Goal: Task Accomplishment & Management: Use online tool/utility

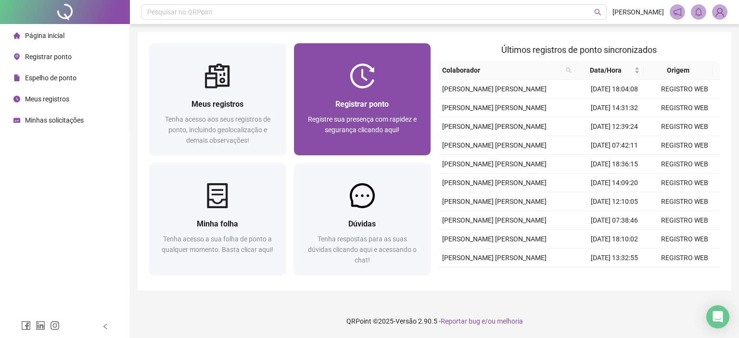
click at [347, 80] on div at bounding box center [362, 76] width 137 height 25
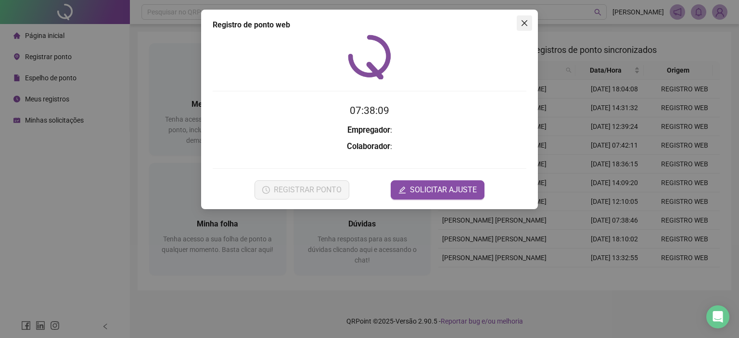
click at [521, 24] on icon "close" at bounding box center [525, 23] width 8 height 8
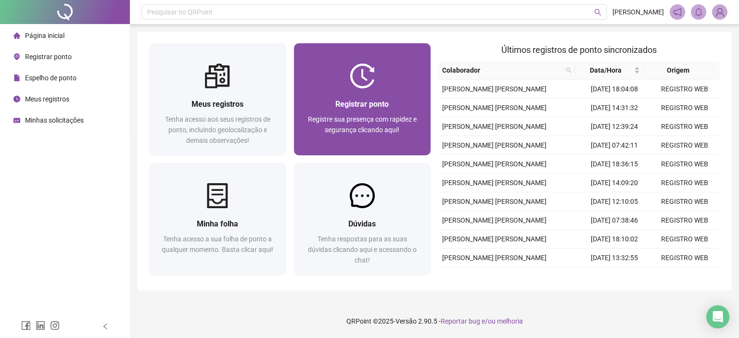
click at [354, 103] on span "Registrar ponto" at bounding box center [361, 104] width 53 height 9
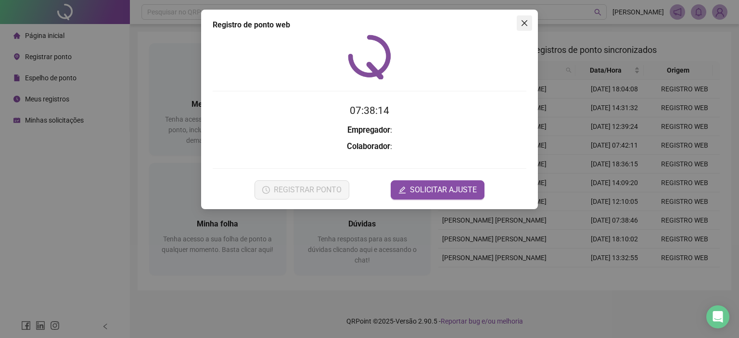
click at [525, 20] on icon "close" at bounding box center [525, 23] width 8 height 8
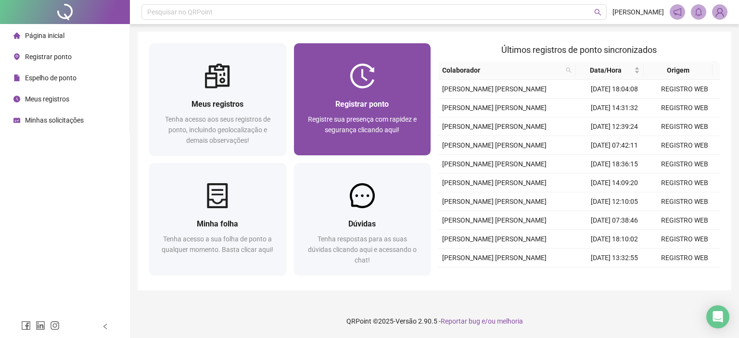
click at [348, 89] on div "Registrar ponto Registre sua presença com rapidez e segurança clicando aqui!" at bounding box center [362, 122] width 137 height 67
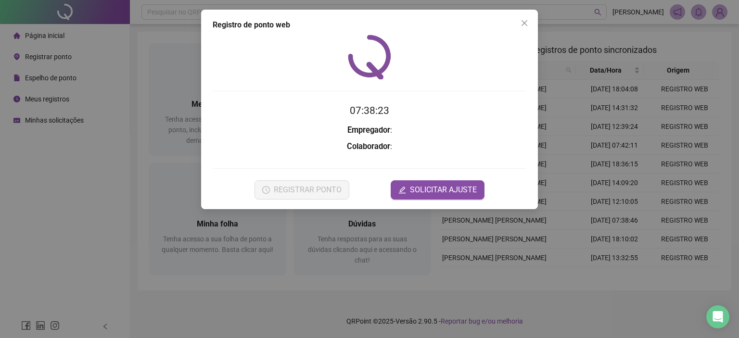
click at [525, 24] on icon "close" at bounding box center [525, 23] width 8 height 8
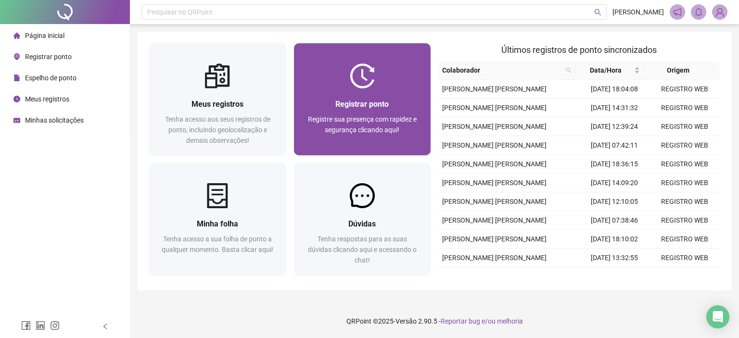
click at [371, 82] on img at bounding box center [362, 76] width 25 height 25
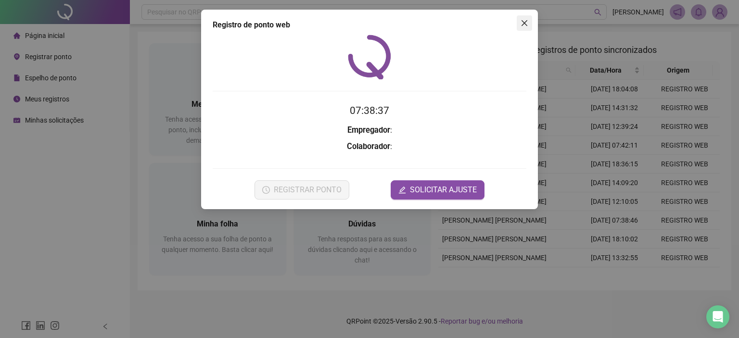
click at [525, 17] on button "Close" at bounding box center [524, 22] width 15 height 15
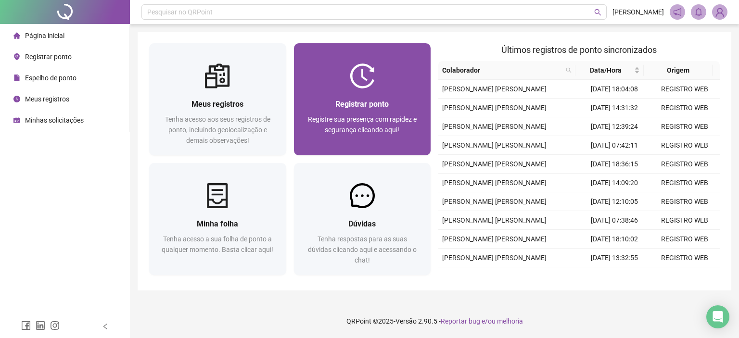
click at [381, 94] on div "Registrar ponto Registre sua presença com rapidez e segurança clicando aqui!" at bounding box center [362, 122] width 137 height 67
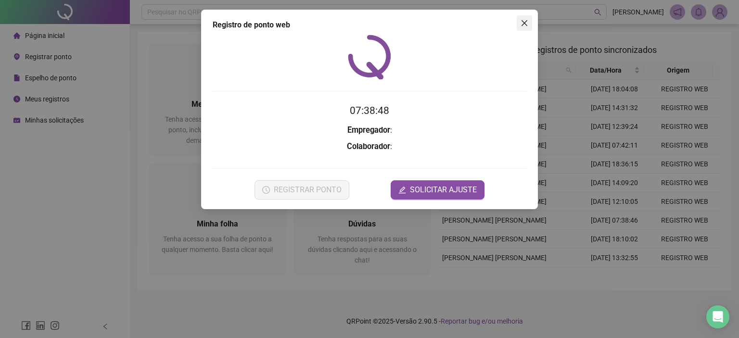
click at [528, 27] on button "Close" at bounding box center [524, 22] width 15 height 15
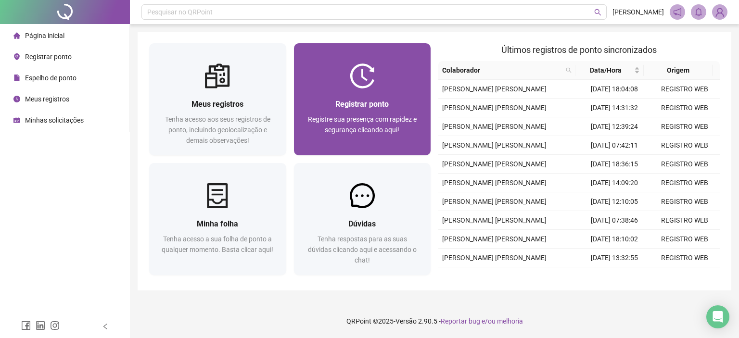
click at [404, 102] on div "Registrar ponto" at bounding box center [362, 104] width 114 height 12
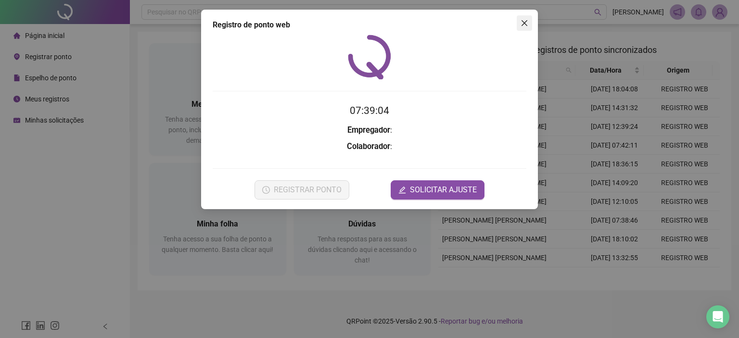
click at [531, 22] on span "Close" at bounding box center [524, 23] width 15 height 8
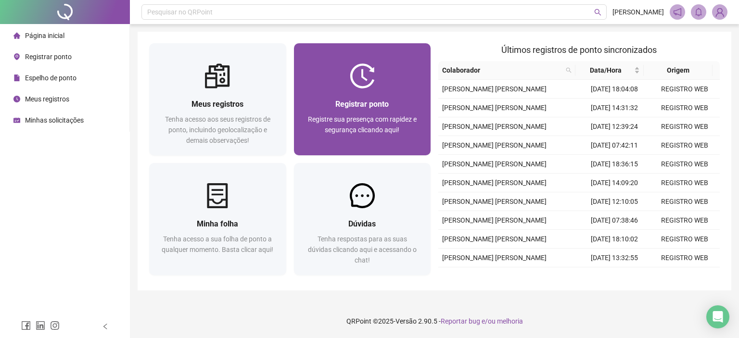
click at [362, 130] on span "Registre sua presença com rapidez e segurança clicando aqui!" at bounding box center [362, 124] width 109 height 18
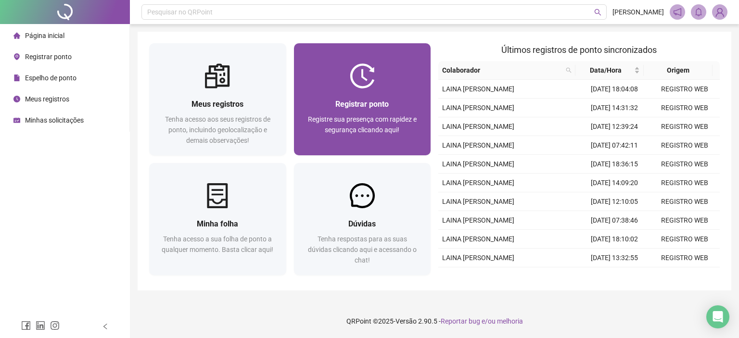
click at [365, 106] on span "Registrar ponto" at bounding box center [361, 104] width 53 height 9
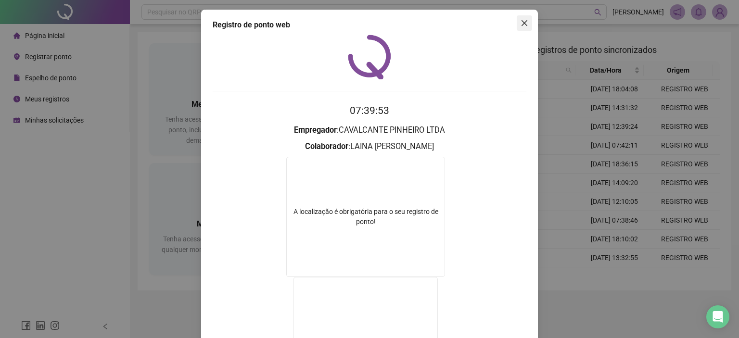
click at [519, 19] on button "Close" at bounding box center [524, 22] width 15 height 15
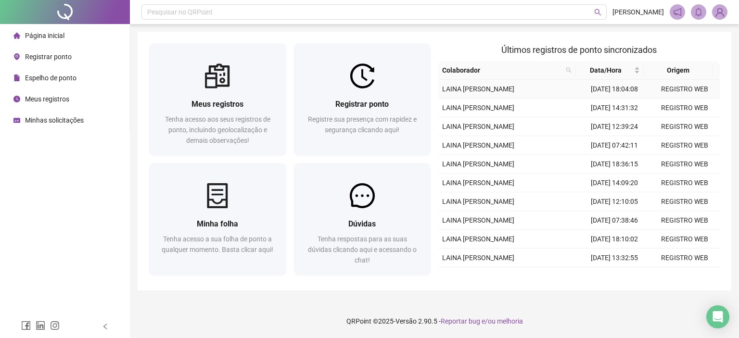
click at [439, 99] on td "LAINA [PERSON_NAME]" at bounding box center [508, 89] width 141 height 19
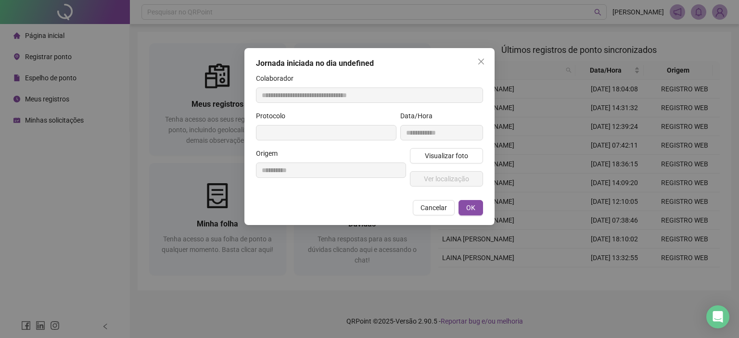
click at [408, 94] on div "**********" at bounding box center [369, 136] width 250 height 177
type input "**********"
click at [476, 58] on span "Close" at bounding box center [480, 62] width 15 height 8
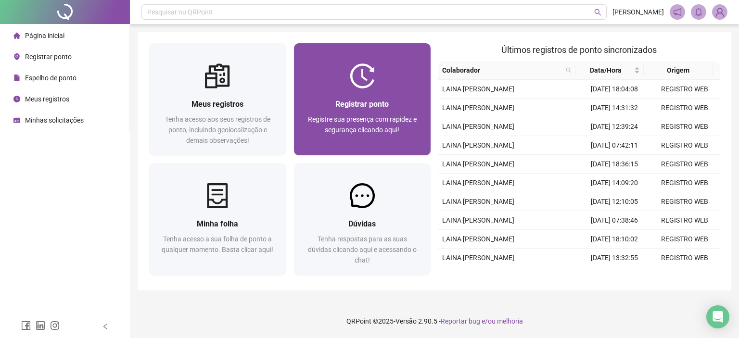
click at [384, 90] on div "Registrar ponto Registre sua presença com rapidez e segurança clicando aqui!" at bounding box center [362, 122] width 137 height 67
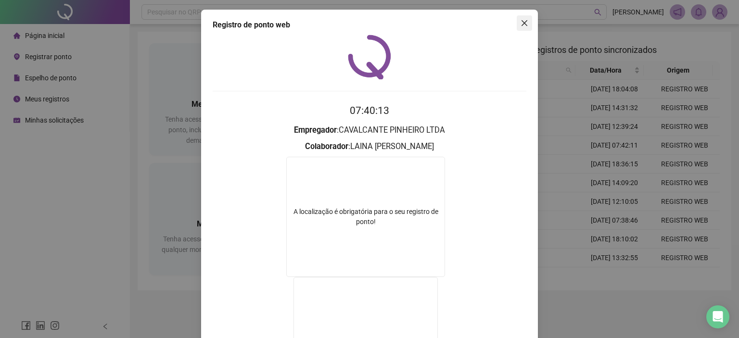
click at [521, 21] on icon "close" at bounding box center [525, 23] width 8 height 8
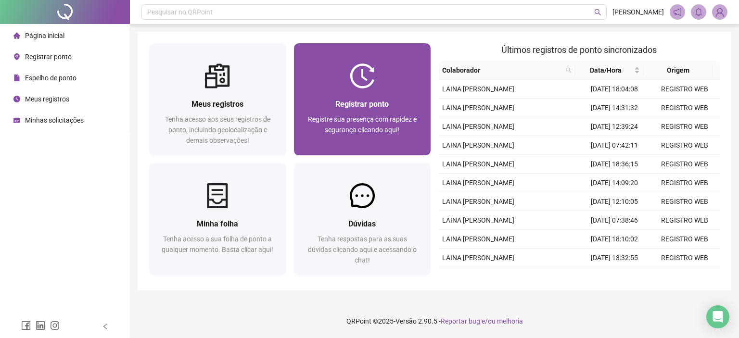
click at [380, 115] on span "Registre sua presença com rapidez e segurança clicando aqui!" at bounding box center [362, 124] width 109 height 18
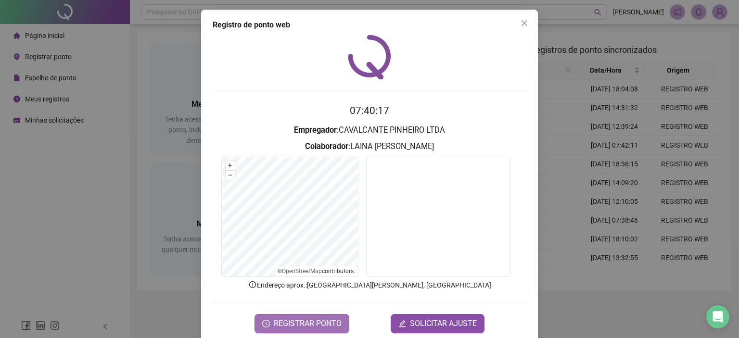
click at [310, 321] on span "REGISTRAR PONTO" at bounding box center [308, 324] width 68 height 12
